Goal: Task Accomplishment & Management: Use online tool/utility

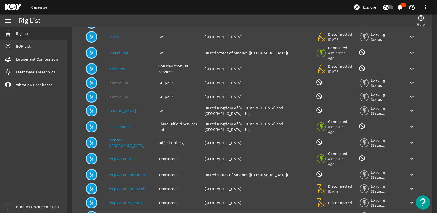
scroll to position [106, 0]
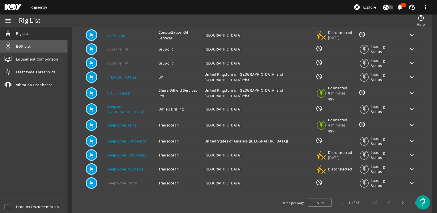
click at [31, 47] on link "BOP List" at bounding box center [33, 46] width 67 height 13
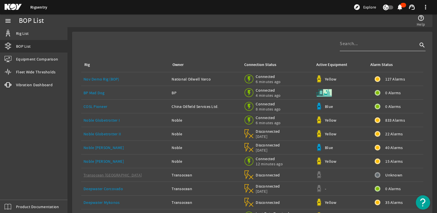
click at [366, 50] on div at bounding box center [379, 43] width 78 height 15
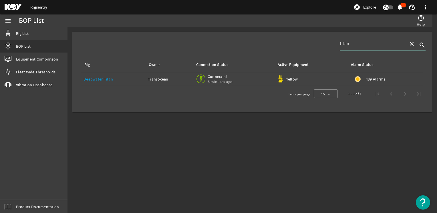
type input "titan"
click at [87, 78] on link "Deepwater Titan" at bounding box center [98, 79] width 29 height 5
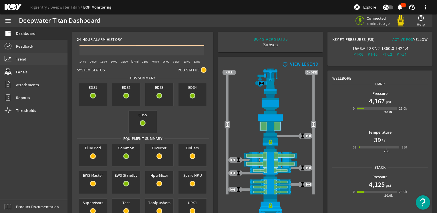
click at [34, 64] on link "Trend" at bounding box center [33, 59] width 67 height 13
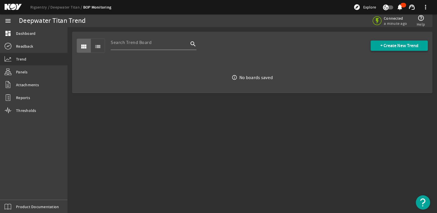
click at [380, 44] on span "+ Create New Trend" at bounding box center [399, 46] width 38 height 6
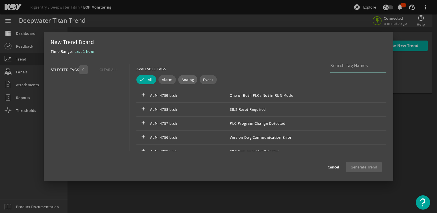
click at [186, 78] on span "Analog" at bounding box center [188, 80] width 13 height 6
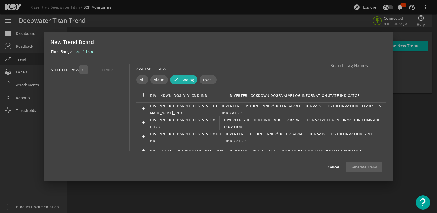
click at [337, 69] on div at bounding box center [355, 65] width 51 height 15
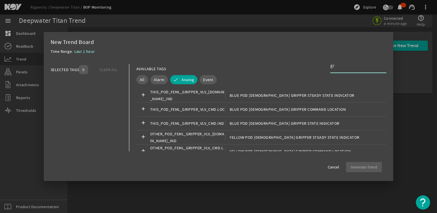
type input "g"
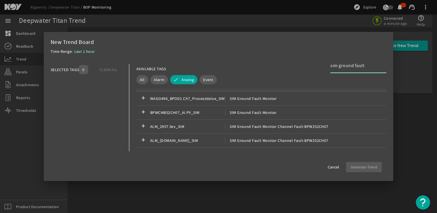
scroll to position [57, 0]
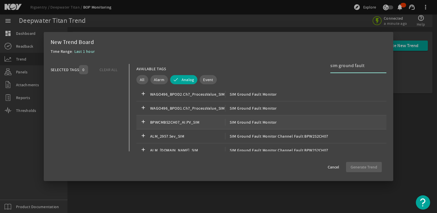
type input "sim ground fault"
click at [275, 120] on div "add BPWCMBS2CH07_AI.PV_SIM SIM Ground Fault Monitor" at bounding box center [261, 123] width 250 height 14
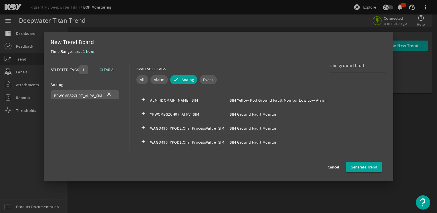
scroll to position [200, 0]
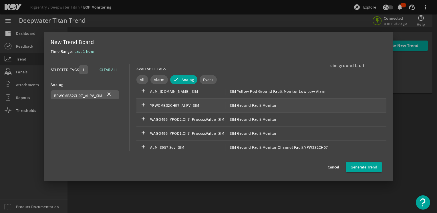
click at [282, 109] on div "add YPWCMBS2CH07_AI.PV_SIM SIM Ground Fault Monitor" at bounding box center [261, 106] width 250 height 14
click at [361, 167] on span "Generate Trend" at bounding box center [364, 167] width 27 height 6
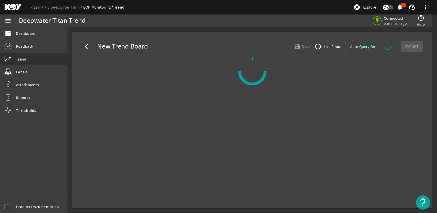
click at [380, 47] on div "Auto Query On" at bounding box center [370, 46] width 51 height 10
click at [369, 46] on div "Auto Query On" at bounding box center [370, 46] width 51 height 10
click at [329, 46] on span "Last 1 hour" at bounding box center [333, 47] width 20 height 6
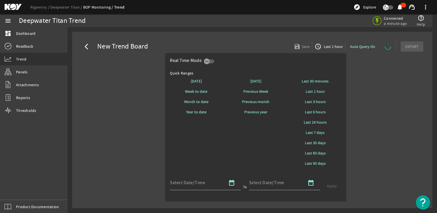
click at [374, 152] on div at bounding box center [218, 106] width 437 height 213
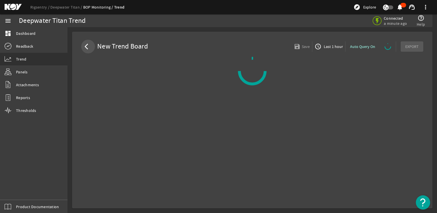
click at [87, 46] on mat-icon "arrow_back_ios" at bounding box center [88, 46] width 7 height 7
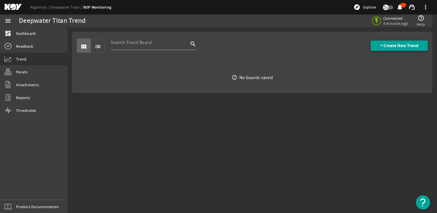
click at [402, 47] on span "+ Create New Trend" at bounding box center [399, 46] width 38 height 6
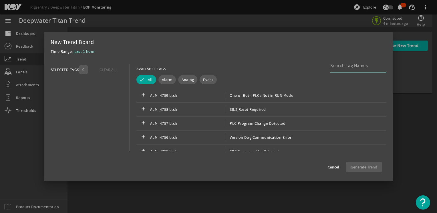
click at [345, 68] on input at bounding box center [355, 65] width 51 height 7
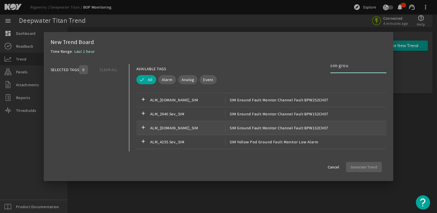
scroll to position [143, 0]
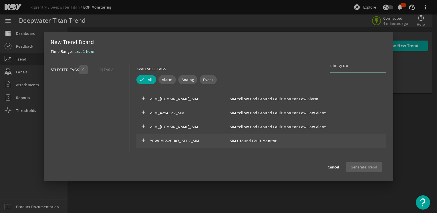
type input "sim grou"
click at [306, 139] on div "add YPWCMBS2CH07_AI.PV_SIM SIM Ground Fault Monitor" at bounding box center [261, 141] width 250 height 14
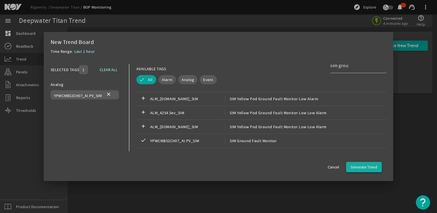
click at [374, 170] on span "Generate Trend" at bounding box center [364, 167] width 27 height 6
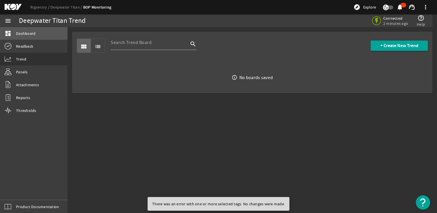
click at [34, 39] on link "dashboard Dashboard" at bounding box center [33, 33] width 67 height 13
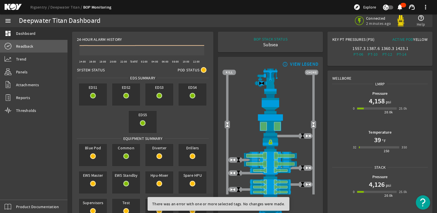
click at [28, 52] on link "Readback" at bounding box center [33, 46] width 67 height 13
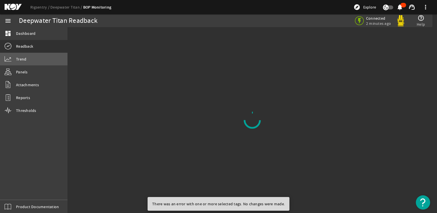
click at [28, 57] on link "Trend" at bounding box center [33, 59] width 67 height 13
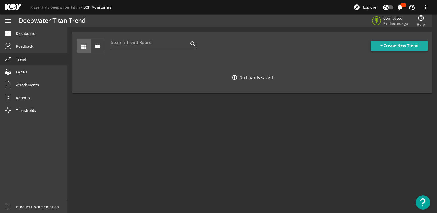
click at [373, 47] on span at bounding box center [399, 46] width 57 height 14
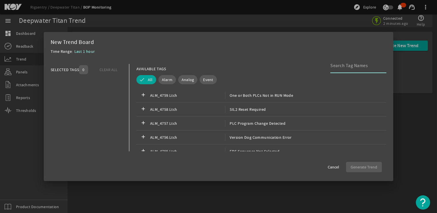
click at [356, 70] on div at bounding box center [355, 65] width 51 height 15
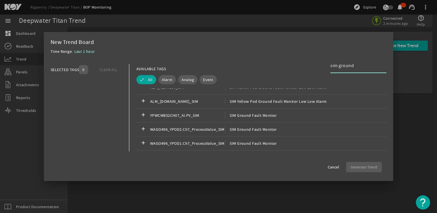
scroll to position [172, 0]
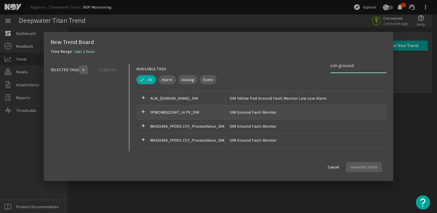
type input "sim ground"
click at [261, 116] on div "add YPWCMBS2CH07_AI.PV_SIM SIM Ground Fault Monitor" at bounding box center [261, 113] width 250 height 14
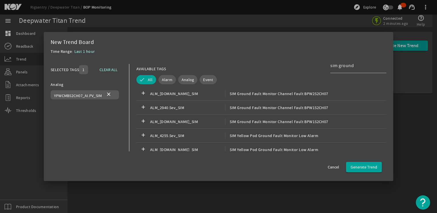
scroll to position [86, 0]
click at [269, 94] on span "SIM Ground Fault Monitor" at bounding box center [251, 94] width 52 height 7
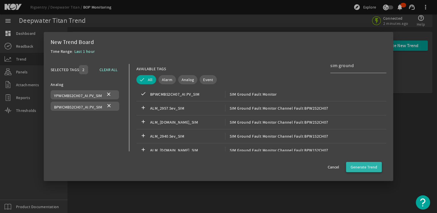
click at [365, 166] on span "Generate Trend" at bounding box center [364, 167] width 27 height 6
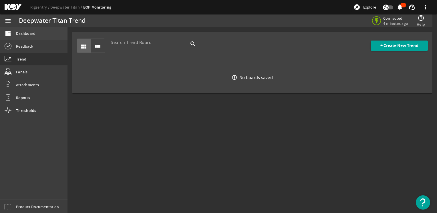
click at [39, 33] on link "dashboard Dashboard" at bounding box center [33, 33] width 67 height 13
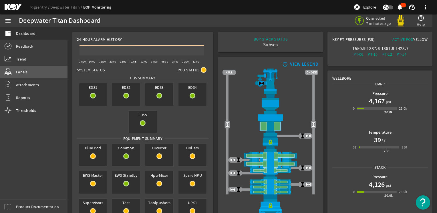
click at [25, 73] on span "Panels" at bounding box center [22, 72] width 12 height 6
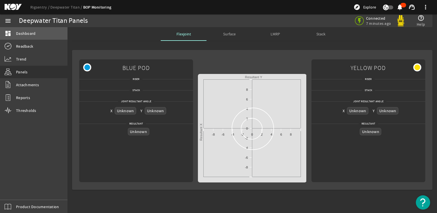
click at [25, 30] on link "dashboard Dashboard" at bounding box center [33, 33] width 67 height 13
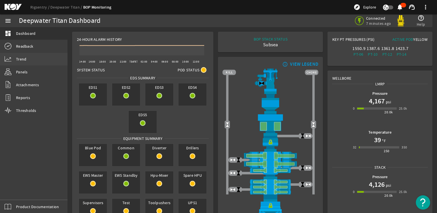
click at [28, 58] on link "Trend" at bounding box center [33, 59] width 67 height 13
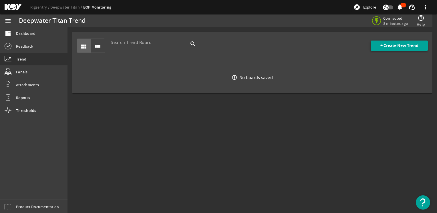
click at [396, 48] on span "+ Create New Trend" at bounding box center [399, 46] width 38 height 6
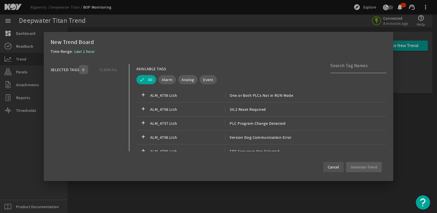
click at [336, 170] on span "Cancel" at bounding box center [333, 167] width 11 height 6
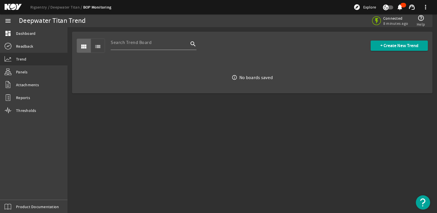
drag, startPoint x: 278, startPoint y: 149, endPoint x: 279, endPoint y: 146, distance: 3.3
click at [278, 149] on mat-sidenav-content "Deepwater Titan Trend Connected 8 minutes ago help_outline Help view_module lis…" at bounding box center [251, 120] width 369 height 186
click at [414, 49] on span at bounding box center [399, 46] width 57 height 14
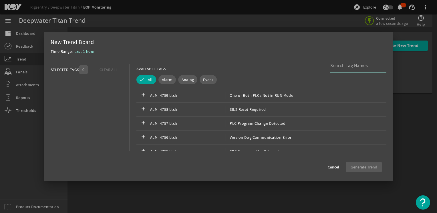
click at [333, 67] on input at bounding box center [355, 65] width 51 height 7
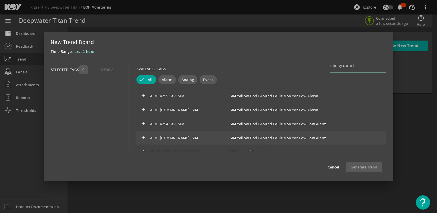
scroll to position [172, 0]
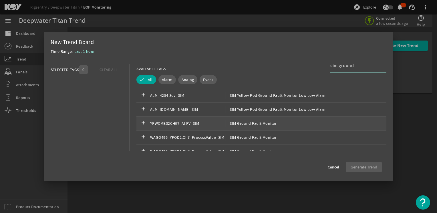
type input "sim ground"
click at [276, 121] on div "add YPWCMBS2CH07_AI.PV_SIM SIM Ground Fault Monitor" at bounding box center [261, 124] width 250 height 14
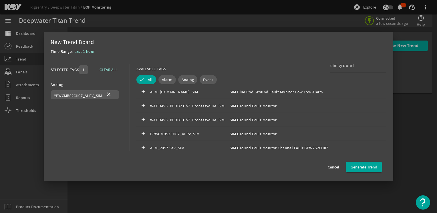
scroll to position [86, 0]
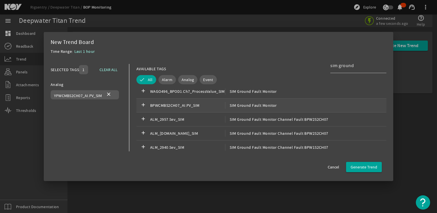
click at [257, 103] on span "SIM Ground Fault Monitor" at bounding box center [251, 105] width 52 height 7
click at [365, 165] on span "Generate Trend" at bounding box center [364, 167] width 27 height 6
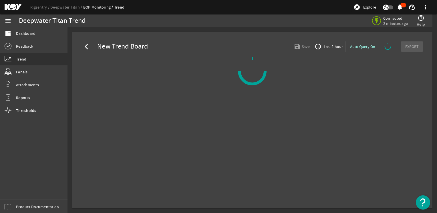
select select "ALL"
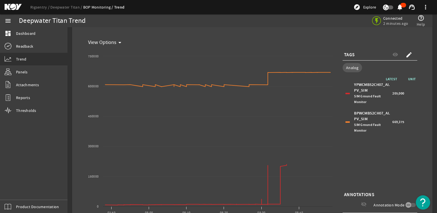
scroll to position [49, 0]
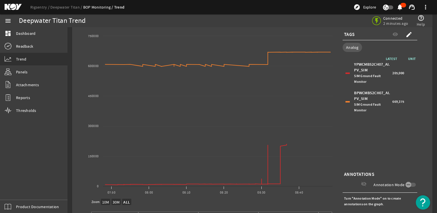
click at [392, 150] on div "LATEST UNIT YPWCMBS2CH07_AI.PV_SIM SIM Ground Fault Monitor 205,000 BPWCMBS2CH0…" at bounding box center [380, 113] width 75 height 114
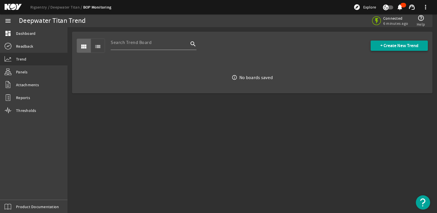
click at [388, 45] on span "+ Create New Trend" at bounding box center [399, 46] width 38 height 6
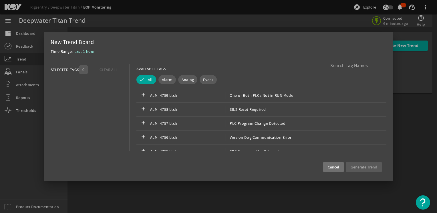
click at [342, 70] on div at bounding box center [355, 65] width 51 height 15
click at [182, 80] on span "Analog" at bounding box center [188, 80] width 13 height 6
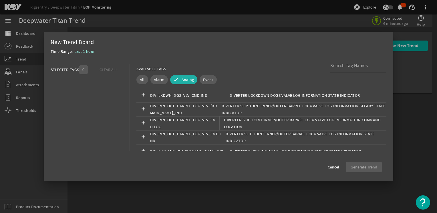
click at [349, 61] on div at bounding box center [355, 65] width 51 height 15
click at [349, 65] on input at bounding box center [355, 65] width 51 height 7
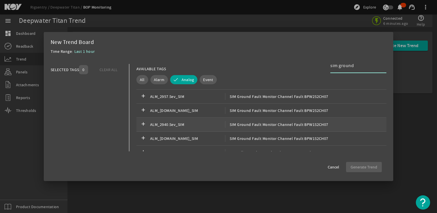
scroll to position [57, 0]
type input "sim ground"
click at [234, 114] on span "SIM Ground Fault Monitor" at bounding box center [251, 111] width 52 height 7
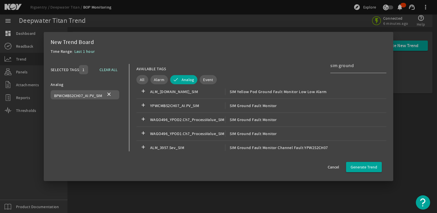
scroll to position [200, 0]
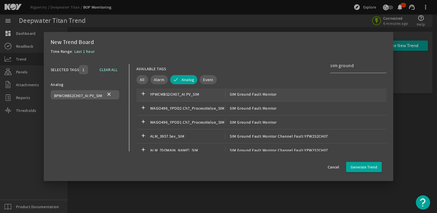
click at [259, 97] on div "add YPWCMBS2CH07_AI.PV_SIM SIM Ground Fault Monitor" at bounding box center [261, 95] width 250 height 14
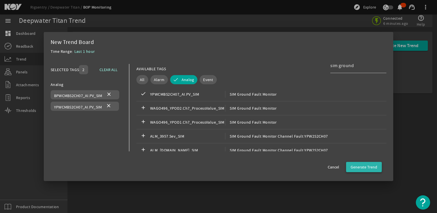
click at [360, 165] on span "Generate Trend" at bounding box center [364, 167] width 27 height 6
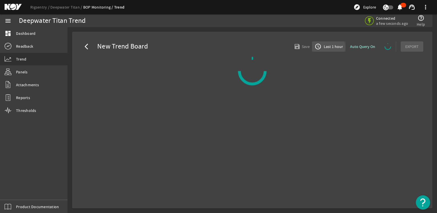
click at [326, 47] on span "Last 1 hour" at bounding box center [333, 47] width 20 height 6
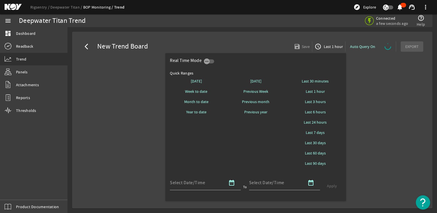
click at [398, 100] on div at bounding box center [218, 106] width 437 height 213
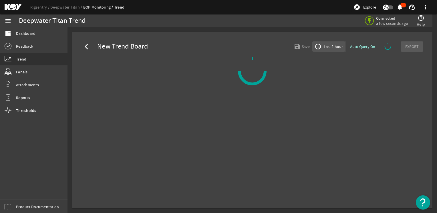
click at [331, 47] on span "Last 1 hour" at bounding box center [333, 47] width 20 height 6
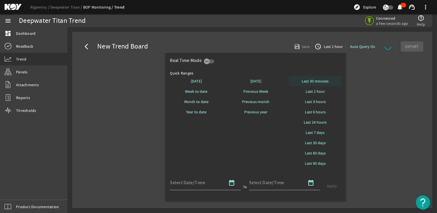
click at [319, 82] on span "Last 30 minutes" at bounding box center [315, 81] width 27 height 6
click at [391, 96] on div at bounding box center [218, 106] width 437 height 213
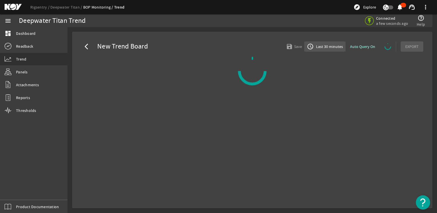
click at [330, 47] on span "Last 30 minutes" at bounding box center [329, 47] width 28 height 6
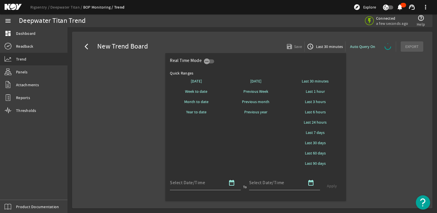
click at [381, 126] on div at bounding box center [218, 106] width 437 height 213
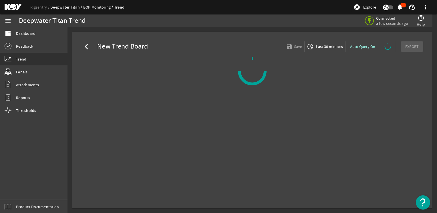
click at [65, 7] on link "Deepwater Titan" at bounding box center [66, 7] width 33 height 5
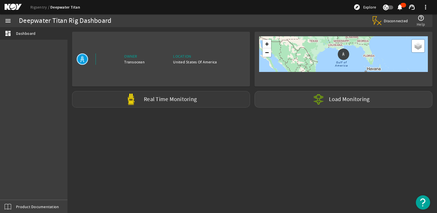
click at [170, 100] on label "Real Time Monitoring" at bounding box center [170, 100] width 53 height 6
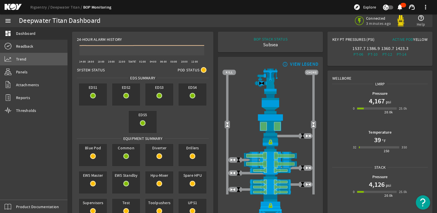
click at [22, 57] on span "Trend" at bounding box center [21, 59] width 10 height 6
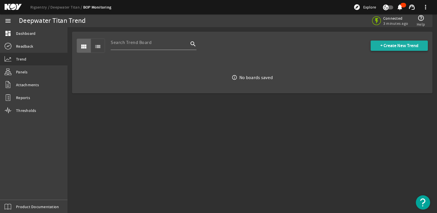
click at [394, 47] on span "+ Create New Trend" at bounding box center [399, 46] width 38 height 6
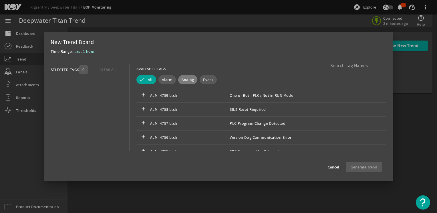
click at [188, 80] on span "Analog" at bounding box center [188, 80] width 13 height 6
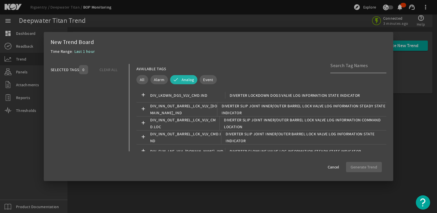
click at [360, 68] on input at bounding box center [355, 65] width 51 height 7
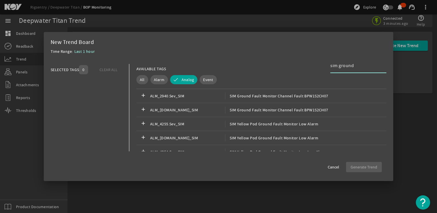
scroll to position [172, 0]
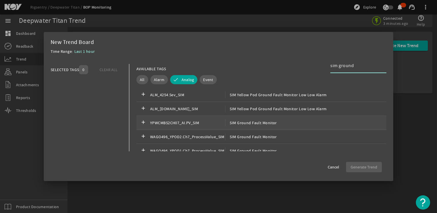
type input "sim ground"
click at [262, 120] on span "SIM Ground Fault Monitor" at bounding box center [251, 123] width 52 height 7
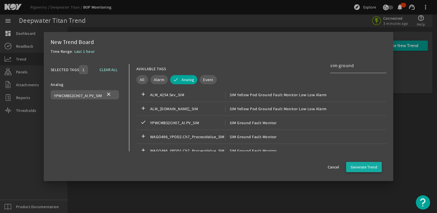
click at [361, 166] on span "Generate Trend" at bounding box center [364, 167] width 27 height 6
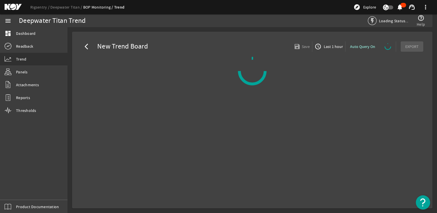
select select "ALL"
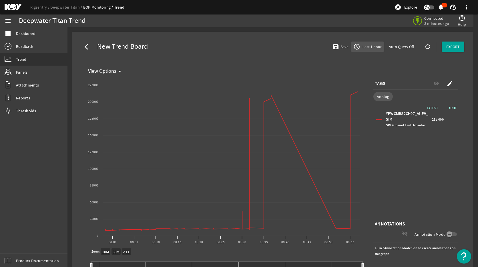
click at [368, 47] on span "Last 1 hour" at bounding box center [371, 47] width 20 height 6
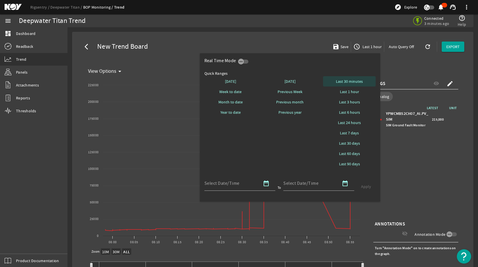
click at [357, 80] on span "Last 30 minutes" at bounding box center [349, 81] width 27 height 6
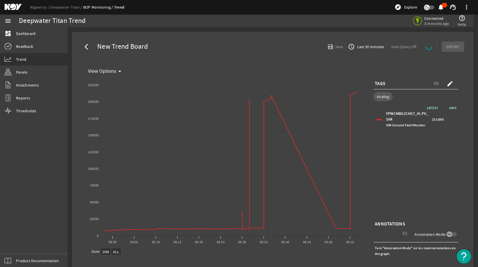
select select "ALL"
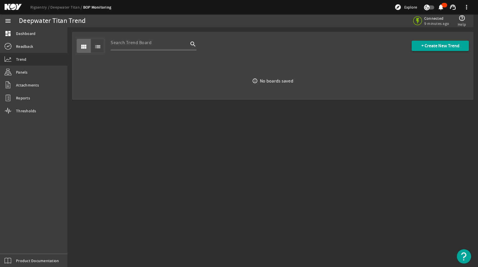
click at [424, 43] on span "+ Create New Trend" at bounding box center [441, 46] width 38 height 6
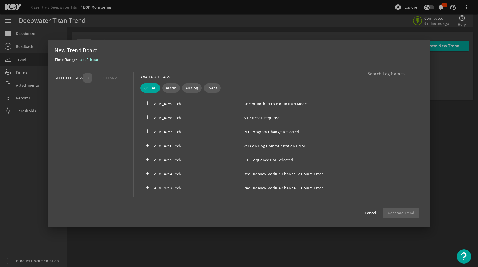
click at [382, 70] on input at bounding box center [392, 73] width 51 height 7
type input "sim ground"
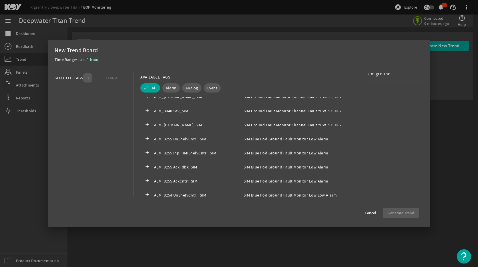
scroll to position [114, 0]
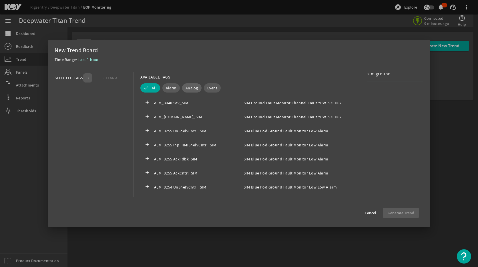
click at [195, 85] on span "Analog" at bounding box center [192, 88] width 13 height 6
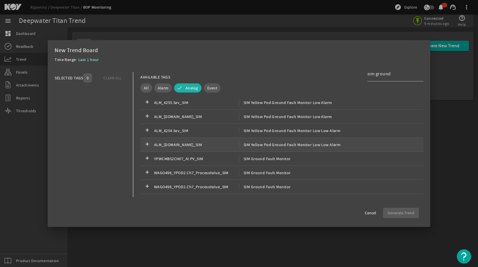
scroll to position [143, 0]
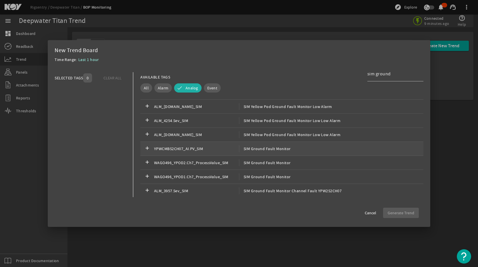
click at [246, 151] on span "SIM Ground Fault Monitor" at bounding box center [265, 148] width 52 height 7
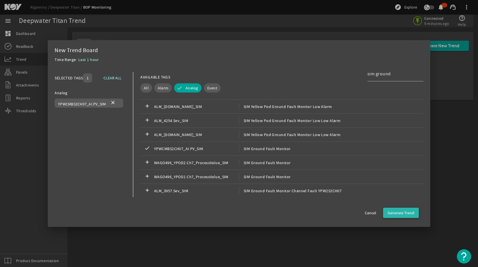
click at [404, 210] on span "Generate Trend" at bounding box center [401, 213] width 27 height 6
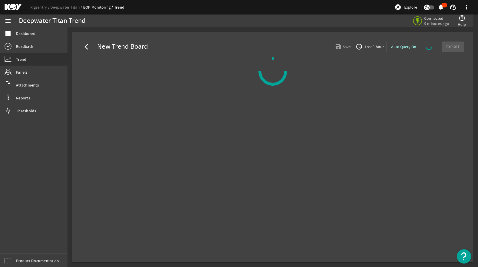
select select "ALL"
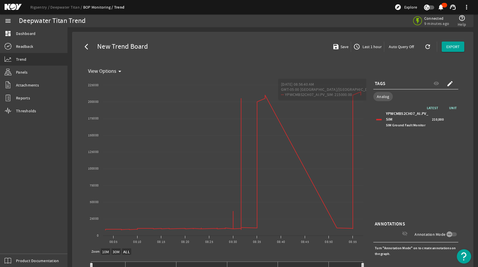
click at [371, 44] on span "Last 1 hour" at bounding box center [371, 47] width 20 height 6
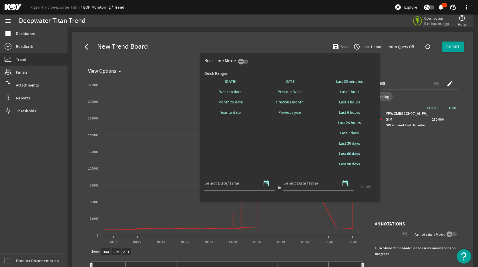
click at [348, 83] on span "Last 30 minutes" at bounding box center [349, 81] width 27 height 6
select select "10M"
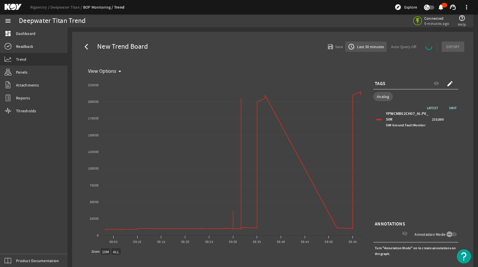
click at [369, 48] on span "Last 30 minutes" at bounding box center [370, 47] width 28 height 6
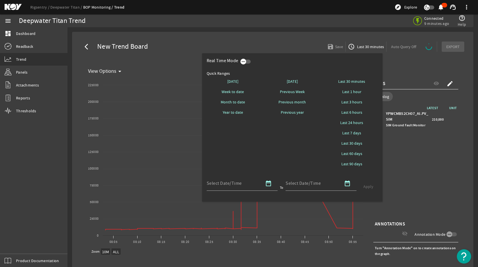
click at [244, 61] on icon "button" at bounding box center [243, 61] width 5 height 5
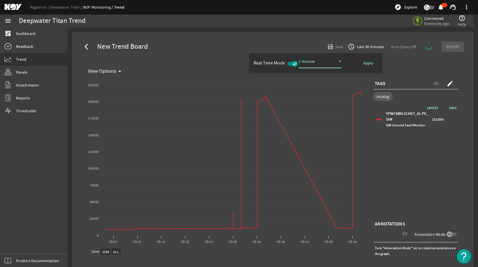
click at [339, 61] on icon at bounding box center [340, 61] width 3 height 1
click at [367, 62] on div at bounding box center [239, 133] width 478 height 267
click at [367, 62] on span "Apply" at bounding box center [368, 63] width 10 height 6
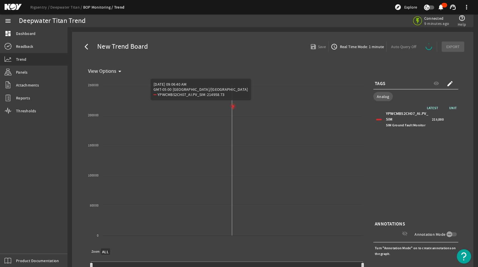
select select "ALL"
click at [371, 46] on span "Real Time Mode: 1 minute" at bounding box center [359, 47] width 45 height 6
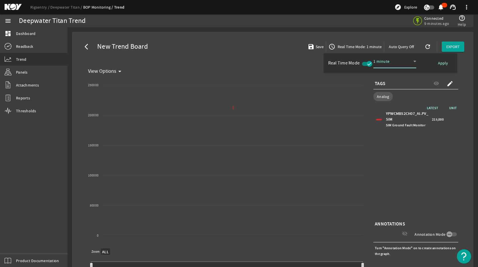
click at [413, 64] on icon at bounding box center [415, 61] width 7 height 7
click at [400, 105] on mat-option "10 minutes" at bounding box center [394, 101] width 43 height 14
click at [441, 63] on span "Apply" at bounding box center [443, 63] width 10 height 6
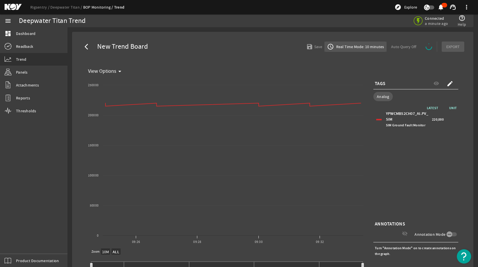
click at [368, 49] on span "Real Time Mode: 10 minutes" at bounding box center [359, 47] width 49 height 6
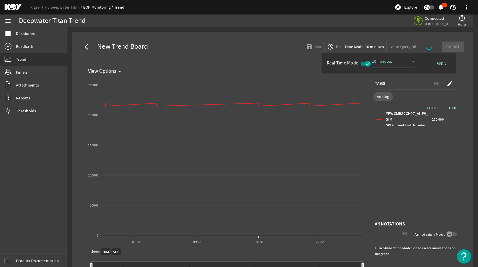
select select "ALL"
click at [411, 62] on icon at bounding box center [413, 61] width 7 height 7
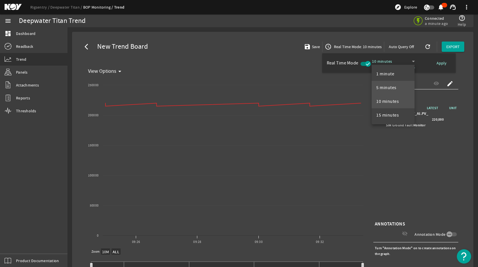
click at [391, 83] on mat-option "5 minutes" at bounding box center [393, 88] width 43 height 14
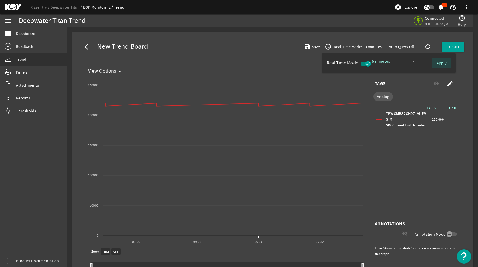
click at [439, 62] on span "Apply" at bounding box center [442, 63] width 10 height 6
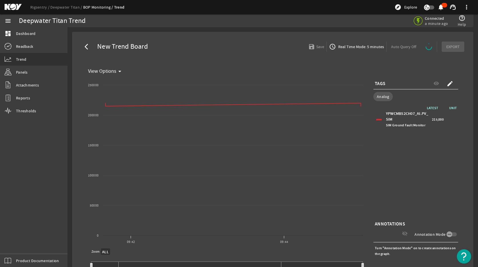
select select "ALL"
click at [29, 30] on link "dashboard Dashboard" at bounding box center [33, 33] width 67 height 13
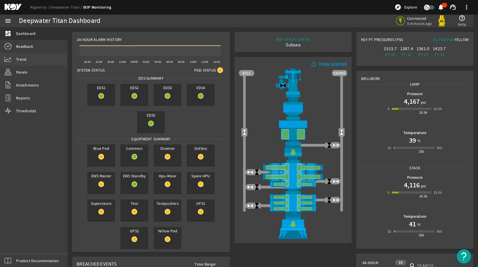
click at [21, 59] on span "Trend" at bounding box center [21, 59] width 10 height 6
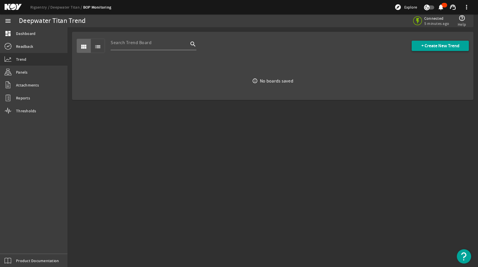
click at [437, 46] on span "+ Create New Trend" at bounding box center [441, 46] width 38 height 6
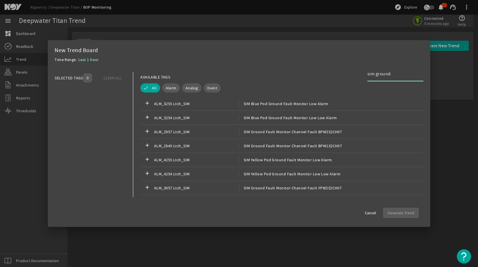
type input "sim ground"
click at [191, 88] on span "Analog" at bounding box center [192, 88] width 13 height 6
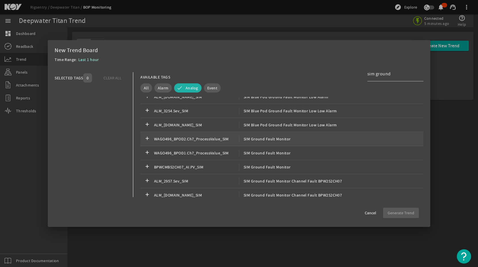
scroll to position [29, 0]
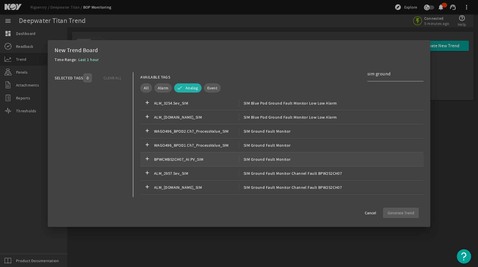
click at [267, 161] on span "SIM Ground Fault Monitor" at bounding box center [265, 159] width 52 height 7
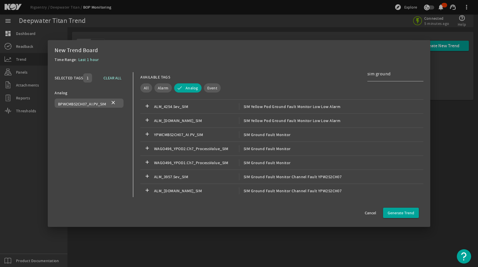
scroll to position [200, 0]
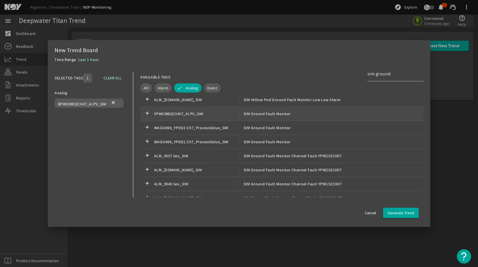
click at [269, 113] on span "SIM Ground Fault Monitor" at bounding box center [265, 113] width 52 height 7
click at [403, 210] on span "Generate Trend" at bounding box center [401, 213] width 27 height 6
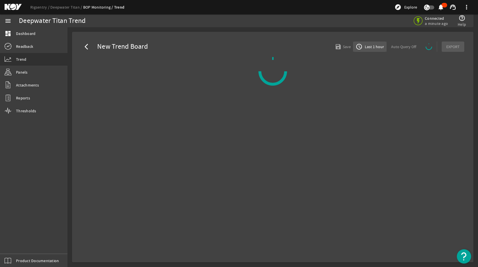
click at [373, 43] on span "access_time Last 1 hour" at bounding box center [370, 46] width 28 height 7
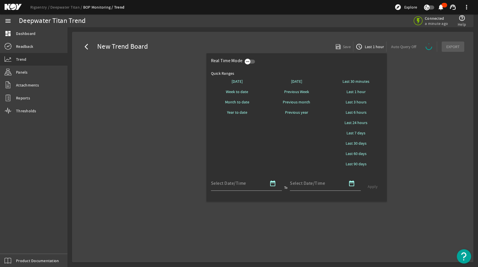
click at [250, 61] on icon "button" at bounding box center [247, 61] width 5 height 5
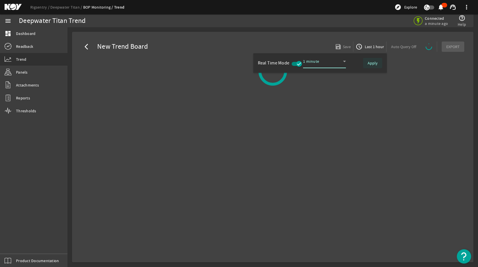
click at [377, 61] on span "Apply" at bounding box center [373, 63] width 10 height 6
click at [372, 63] on span "Apply" at bounding box center [373, 63] width 10 height 6
click at [376, 62] on span "Apply" at bounding box center [373, 63] width 10 height 6
click at [299, 64] on icon "button" at bounding box center [299, 63] width 5 height 5
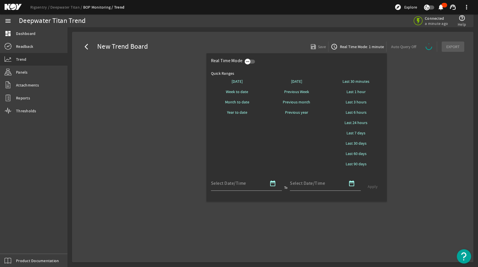
click at [250, 61] on icon "button" at bounding box center [247, 61] width 5 height 5
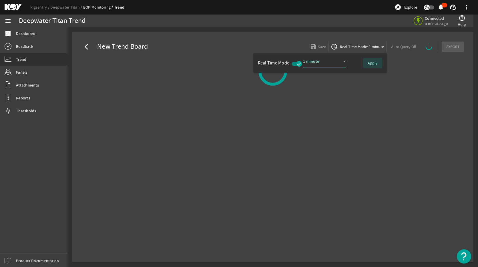
click at [371, 63] on span "Apply" at bounding box center [373, 63] width 10 height 6
click at [91, 46] on div at bounding box center [239, 133] width 478 height 267
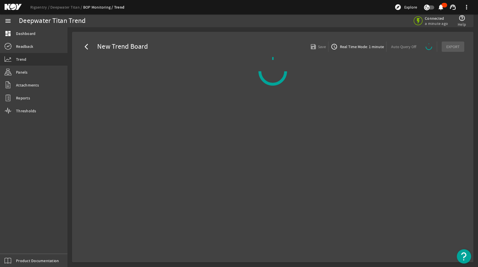
click at [86, 46] on mat-icon "arrow_back_ios" at bounding box center [88, 46] width 7 height 7
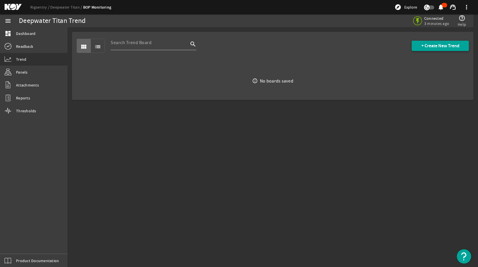
click at [444, 48] on span "+ Create New Trend" at bounding box center [441, 46] width 38 height 6
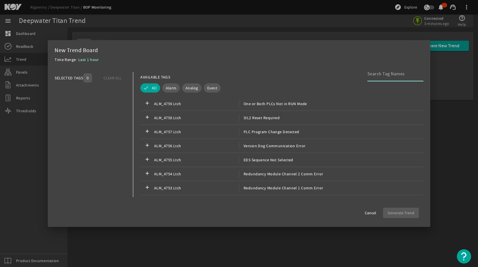
click at [384, 76] on input at bounding box center [392, 73] width 51 height 7
type input "sim ground"
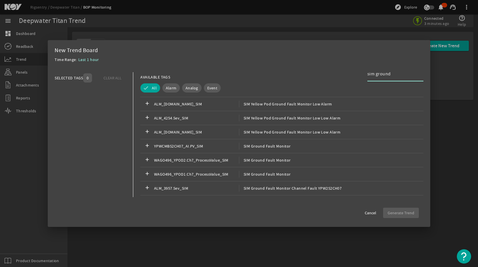
scroll to position [286, 0]
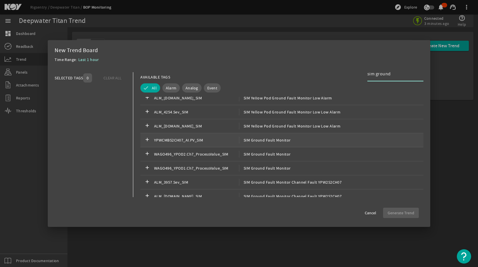
click at [217, 142] on span "YPWCMBS2CH07_AI.PV_SIM" at bounding box center [196, 139] width 85 height 7
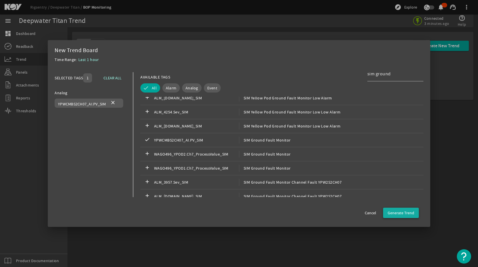
click at [402, 214] on span "Generate Trend" at bounding box center [401, 213] width 27 height 6
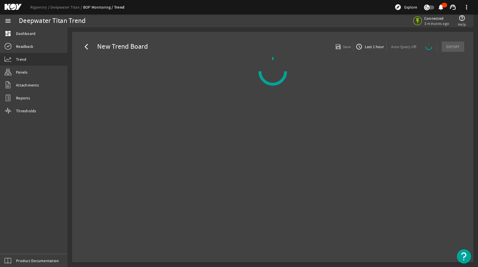
click at [86, 46] on mat-icon "arrow_back_ios" at bounding box center [88, 46] width 7 height 7
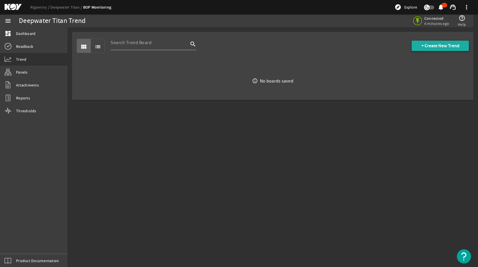
click at [438, 44] on span "+ Create New Trend" at bounding box center [441, 46] width 38 height 6
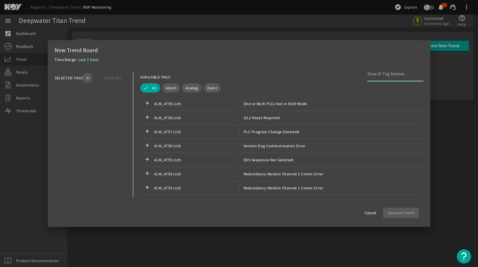
click at [391, 72] on input at bounding box center [392, 73] width 51 height 7
drag, startPoint x: 183, startPoint y: 87, endPoint x: 186, endPoint y: 86, distance: 2.9
click at [183, 87] on button "Analog" at bounding box center [191, 87] width 19 height 9
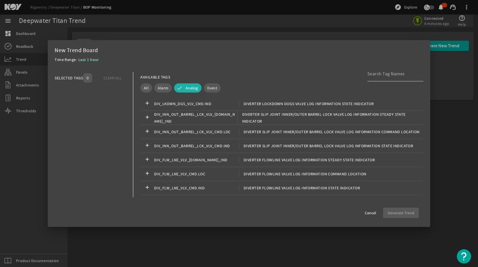
click at [397, 73] on input at bounding box center [392, 73] width 51 height 7
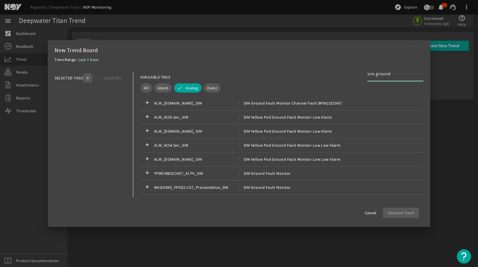
scroll to position [143, 0]
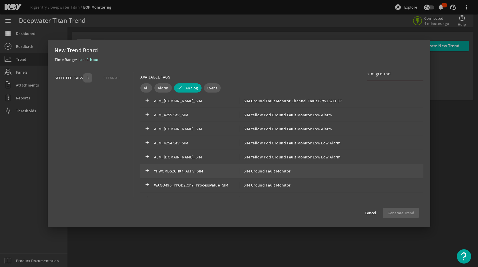
type input "sim ground"
click at [266, 170] on span "SIM Ground Fault Monitor" at bounding box center [265, 170] width 52 height 7
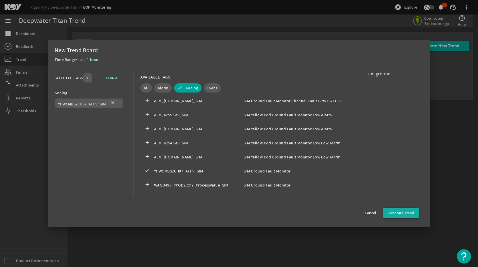
click at [408, 211] on span "Generate Trend" at bounding box center [401, 213] width 27 height 6
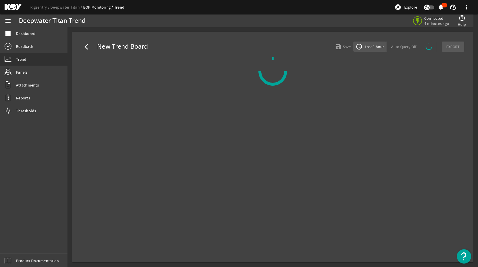
click at [379, 47] on span "Last 1 hour" at bounding box center [374, 47] width 20 height 6
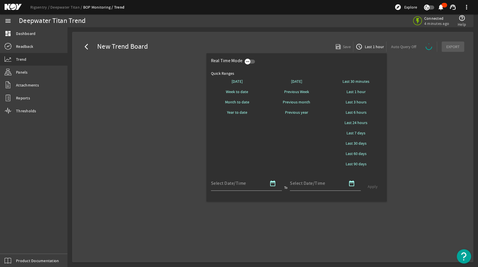
click at [248, 61] on icon "button" at bounding box center [247, 61] width 5 height 5
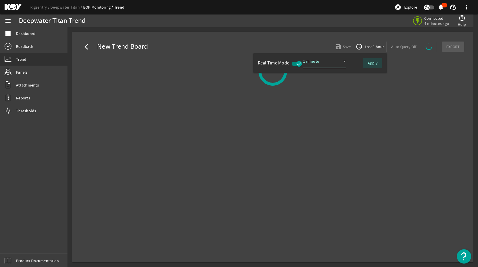
click at [375, 63] on span "Apply" at bounding box center [373, 63] width 10 height 6
click at [377, 65] on span "Apply" at bounding box center [373, 63] width 10 height 6
click at [84, 48] on div at bounding box center [239, 133] width 478 height 267
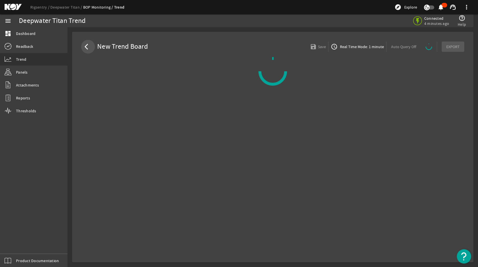
click at [84, 48] on span at bounding box center [88, 47] width 14 height 14
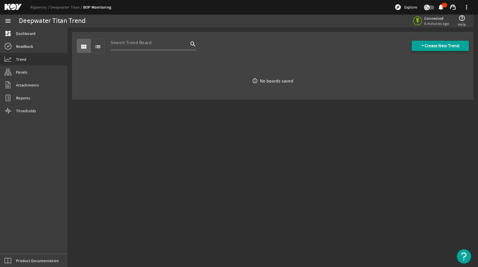
click at [428, 50] on span at bounding box center [440, 46] width 57 height 14
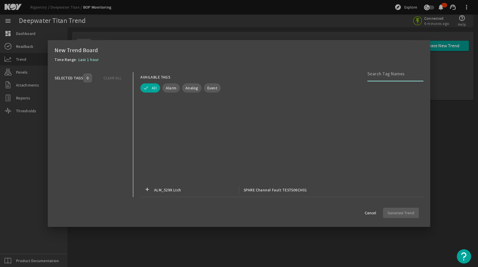
scroll to position [3746, 0]
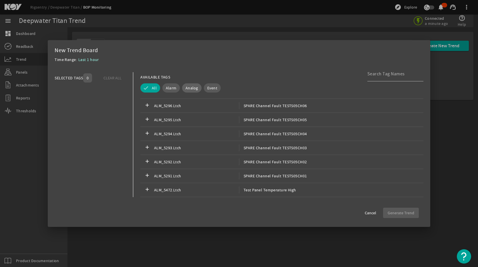
click at [193, 88] on span "Analog" at bounding box center [192, 88] width 13 height 6
click at [392, 73] on input at bounding box center [392, 73] width 51 height 7
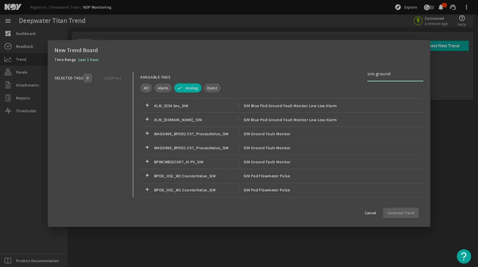
scroll to position [57, 0]
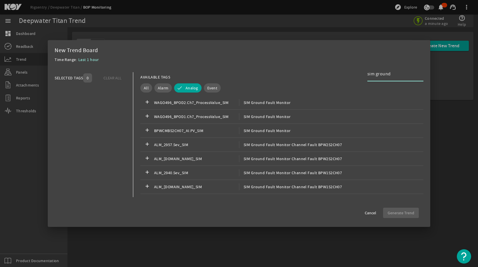
type input "sim ground"
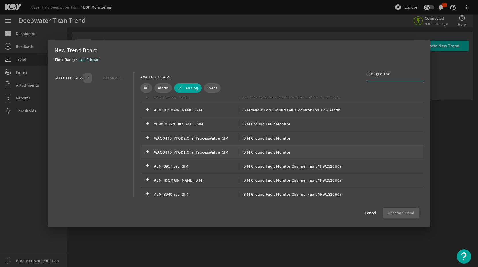
scroll to position [180, 0]
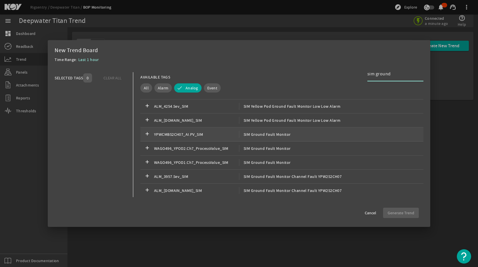
click at [266, 136] on span "SIM Ground Fault Monitor" at bounding box center [265, 134] width 52 height 7
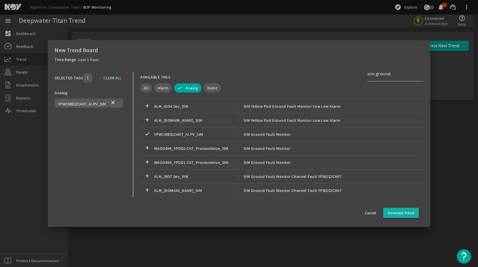
click at [405, 213] on span "Generate Trend" at bounding box center [401, 213] width 27 height 6
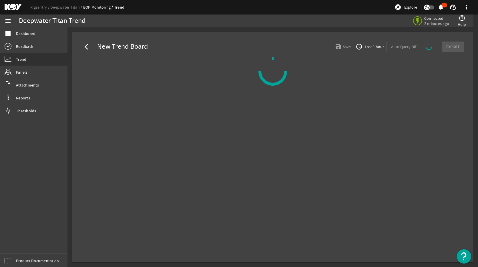
click at [374, 49] on span "Last 1 hour" at bounding box center [374, 47] width 20 height 6
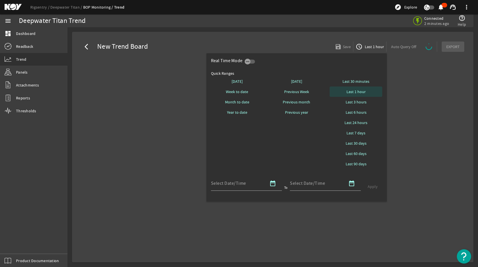
click at [361, 93] on span "Last 1 hour" at bounding box center [356, 92] width 19 height 6
click at [406, 96] on div at bounding box center [239, 133] width 478 height 267
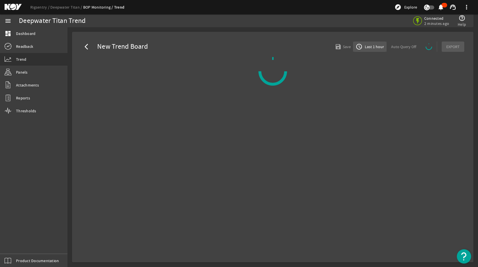
click at [373, 47] on span "Last 1 hour" at bounding box center [374, 47] width 20 height 6
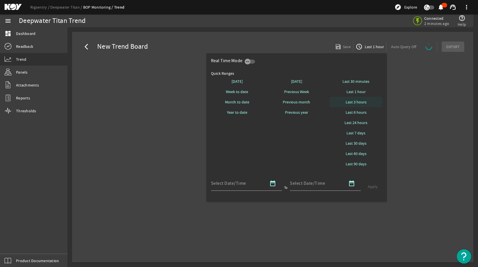
click at [365, 101] on span "Last 3 hours" at bounding box center [356, 102] width 21 height 6
click at [405, 82] on div at bounding box center [239, 133] width 478 height 267
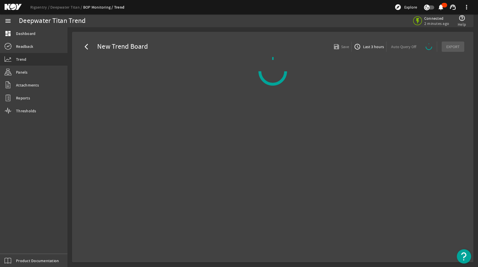
click at [376, 47] on span "Last 3 hours" at bounding box center [373, 47] width 22 height 6
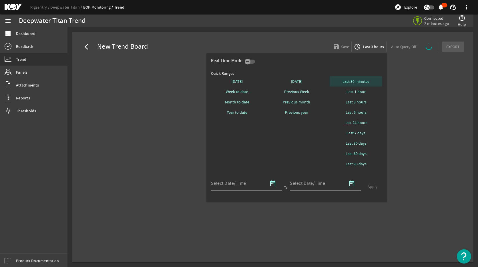
click at [359, 82] on span "Last 30 minutes" at bounding box center [356, 81] width 27 height 6
click at [409, 93] on div at bounding box center [239, 133] width 478 height 267
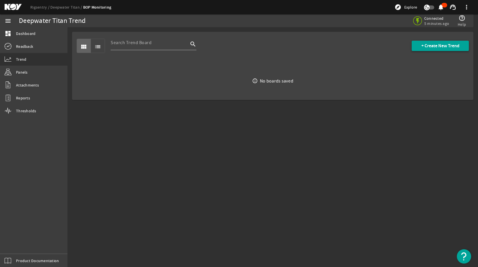
click at [420, 44] on span at bounding box center [440, 46] width 57 height 14
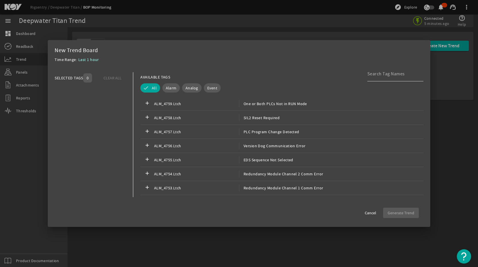
click at [374, 80] on div at bounding box center [392, 73] width 51 height 15
click at [376, 73] on input at bounding box center [392, 73] width 51 height 7
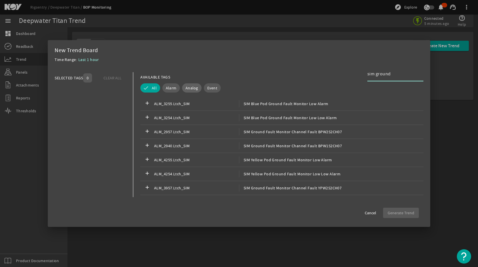
type input "sim ground"
click at [188, 89] on span "Analog" at bounding box center [192, 88] width 13 height 6
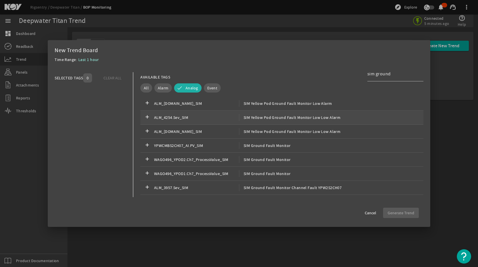
scroll to position [172, 0]
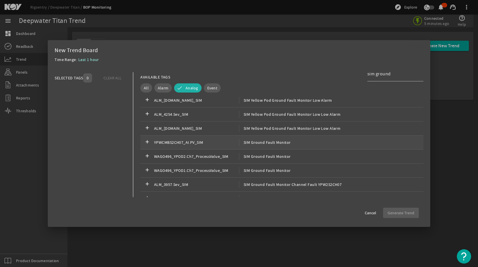
click at [234, 142] on span "YPWCMBS2CH07_AI.PV_SIM" at bounding box center [196, 142] width 85 height 7
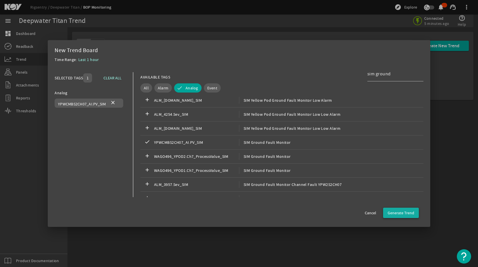
click at [398, 208] on span "button" at bounding box center [401, 213] width 36 height 14
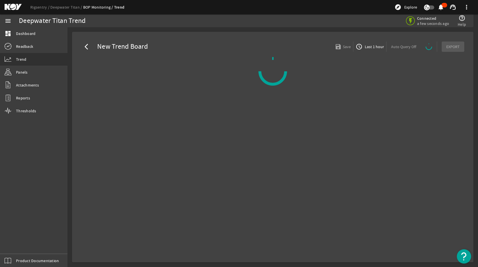
select select "ALL"
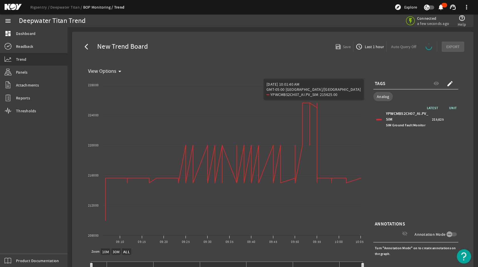
click at [366, 47] on span "Last 1 hour" at bounding box center [374, 47] width 20 height 6
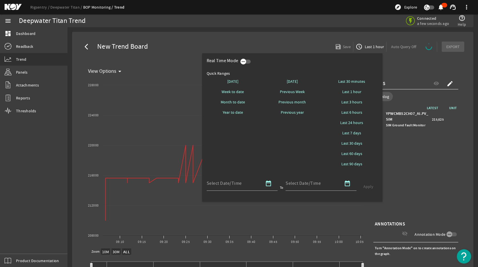
click at [242, 61] on icon "button" at bounding box center [243, 61] width 5 height 5
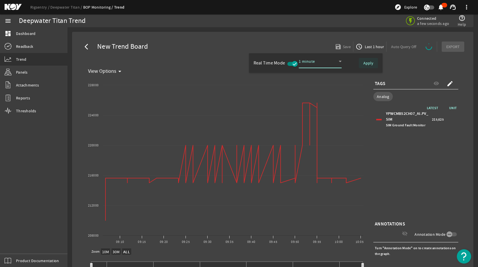
click at [371, 64] on span "Apply" at bounding box center [368, 63] width 10 height 6
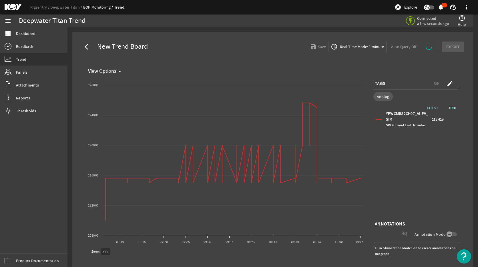
click at [416, 199] on div "LATEST UNIT YPWCMBS2CH07_AI.PV_SIM SIM Ground Fault Monitor 215,625" at bounding box center [416, 162] width 85 height 114
click at [428, 23] on span "a few seconds ago" at bounding box center [433, 23] width 32 height 5
click at [436, 209] on div "LATEST UNIT YPWCMBS2CH07_AI.PV_SIM SIM Ground Fault Monitor 215,625" at bounding box center [416, 162] width 85 height 114
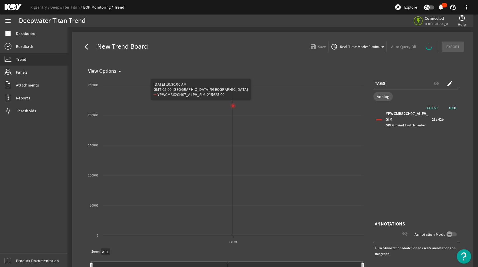
click at [233, 104] on icon "Chart title" at bounding box center [233, 105] width 2 height 2
click at [359, 46] on span "Real Time Mode: 1 minute" at bounding box center [361, 47] width 45 height 6
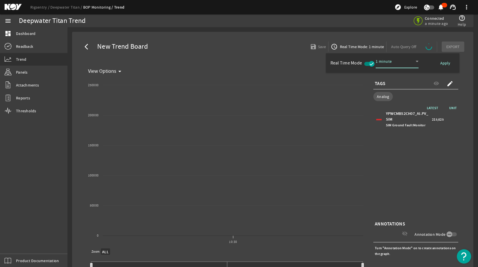
click at [355, 91] on div at bounding box center [239, 133] width 478 height 267
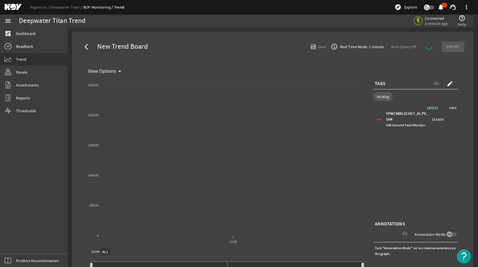
click at [418, 176] on div "LATEST UNIT YPWCMBS2CH07_AI.PV_SIM SIM Ground Fault Monitor 215,625" at bounding box center [416, 162] width 85 height 114
select select "ALL"
click at [360, 45] on span "Real Time Mode: 1 minute" at bounding box center [359, 47] width 45 height 6
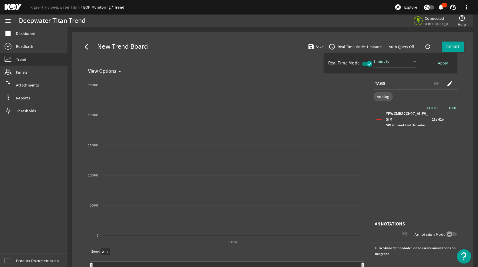
click at [414, 60] on icon at bounding box center [415, 61] width 7 height 7
click at [399, 86] on mat-option "5 minutes" at bounding box center [394, 88] width 43 height 14
click at [443, 64] on span "Apply" at bounding box center [443, 63] width 10 height 6
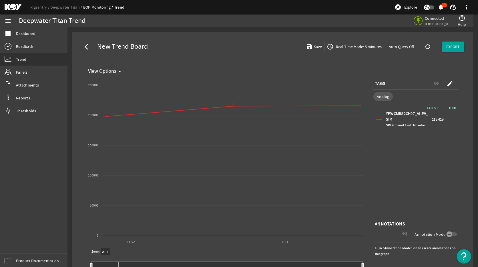
select select "ALL"
